Goal: Transaction & Acquisition: Purchase product/service

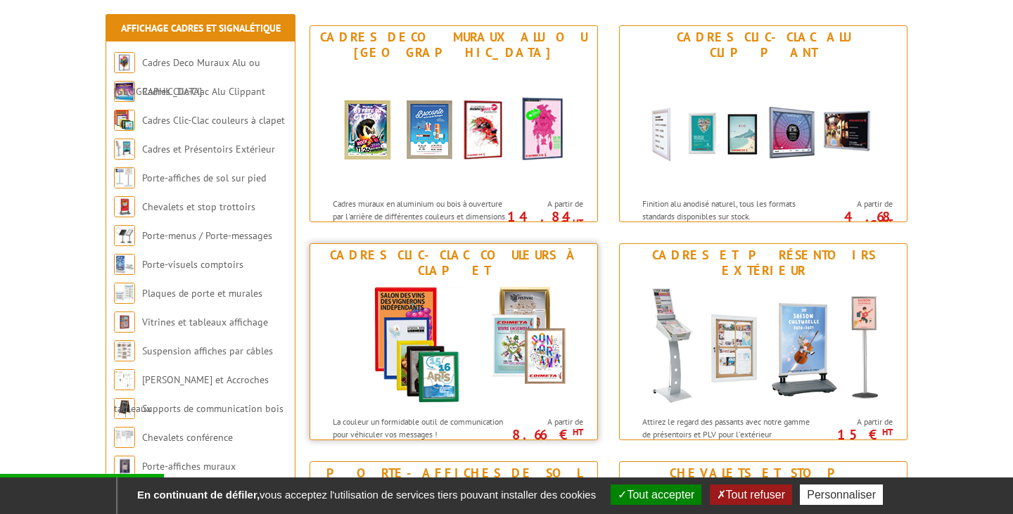
scroll to position [205, 0]
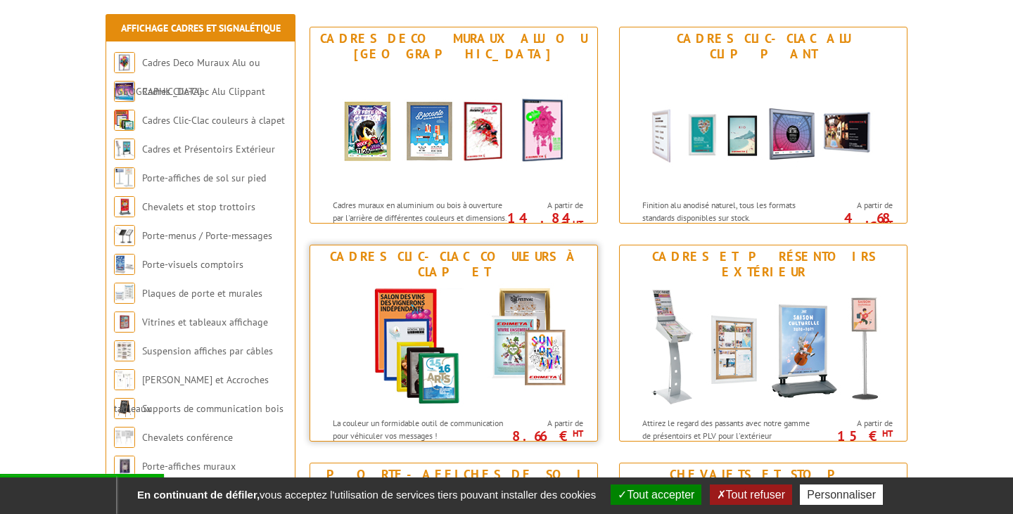
click at [457, 362] on img at bounding box center [454, 347] width 260 height 127
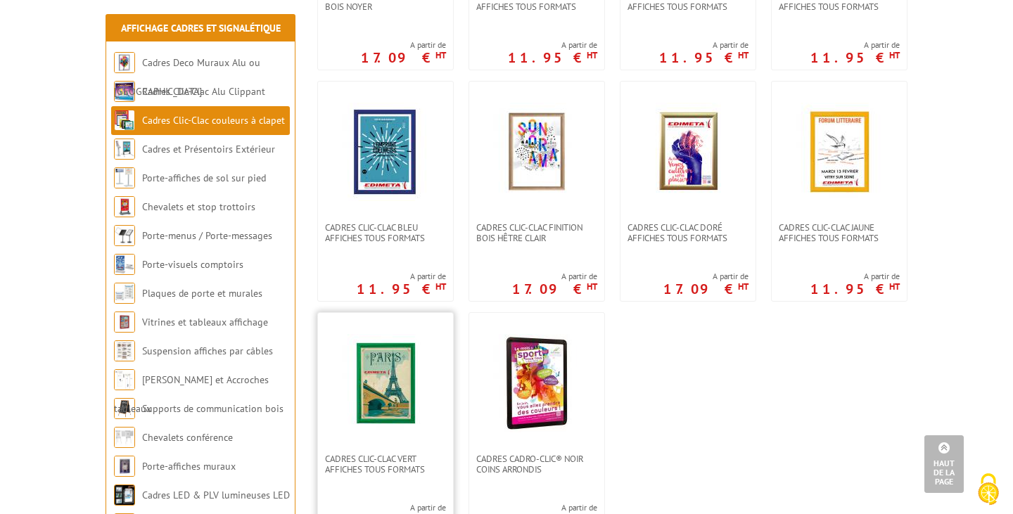
scroll to position [469, 0]
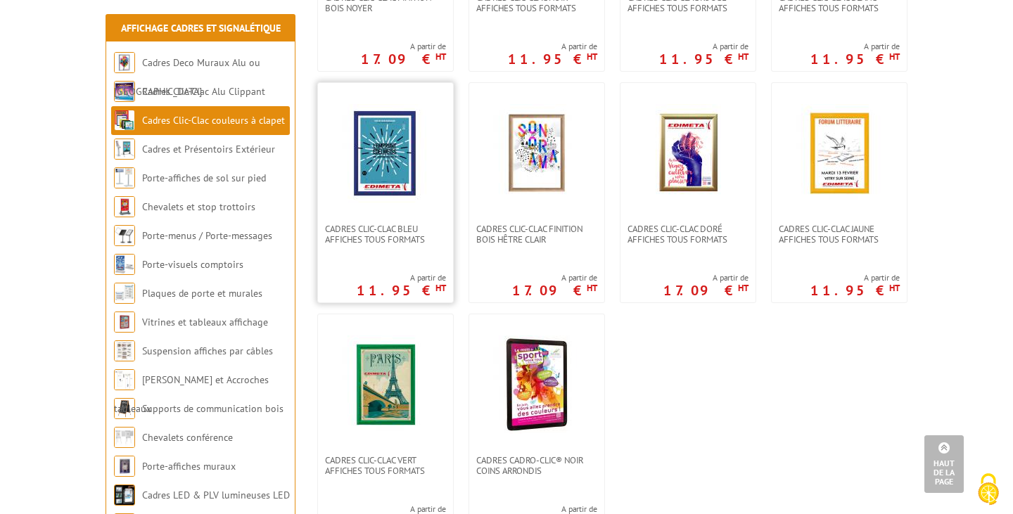
click at [364, 84] on link at bounding box center [385, 153] width 135 height 141
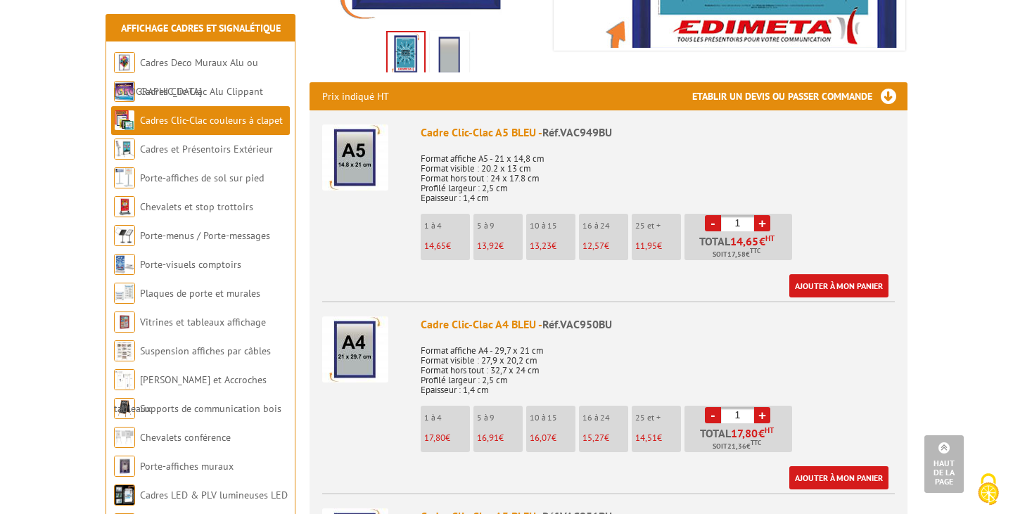
scroll to position [468, 0]
